Goal: Check status: Check status

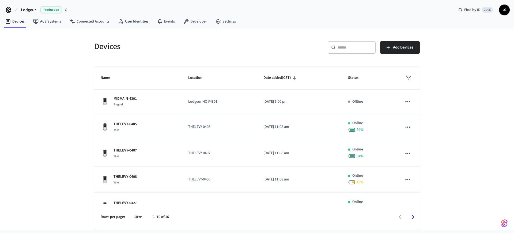
click at [345, 43] on div "​ ​" at bounding box center [352, 47] width 48 height 13
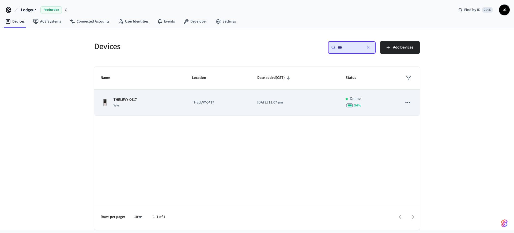
type input "***"
click at [160, 103] on div "THELEVY-0417 [GEOGRAPHIC_DATA]" at bounding box center [140, 102] width 78 height 11
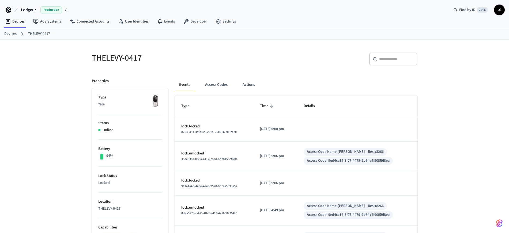
click at [465, 63] on div "THELEVY-0417 ​ ​ Properties Type Yale Status Online Battery 94% Lock Status Loc…" at bounding box center [254, 221] width 509 height 363
